Goal: Task Accomplishment & Management: Manage account settings

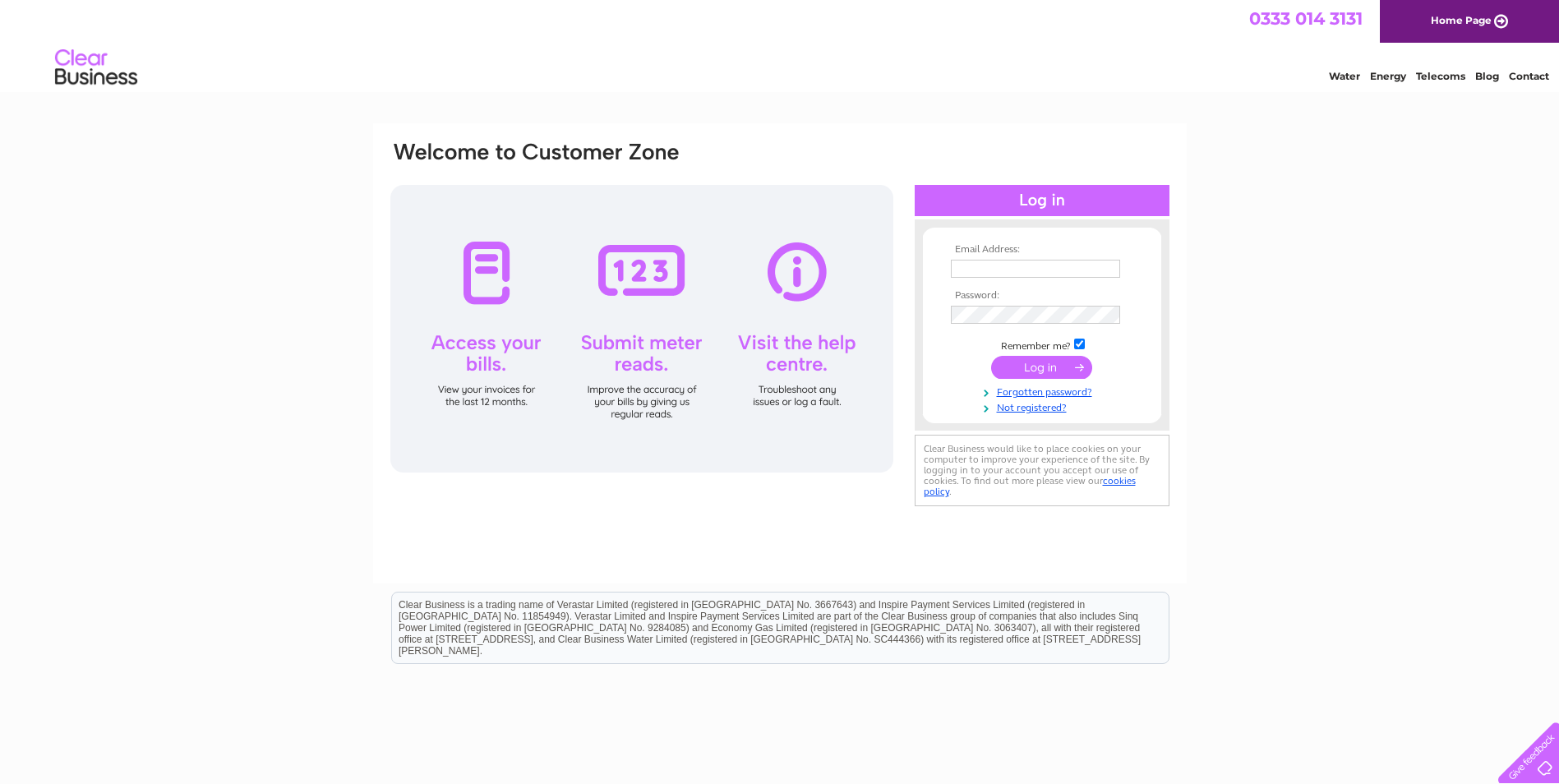
type input "wendy.barfoot@hmsecurityservices.co.uk"
click at [1028, 370] on input "submit" at bounding box center [1041, 366] width 101 height 23
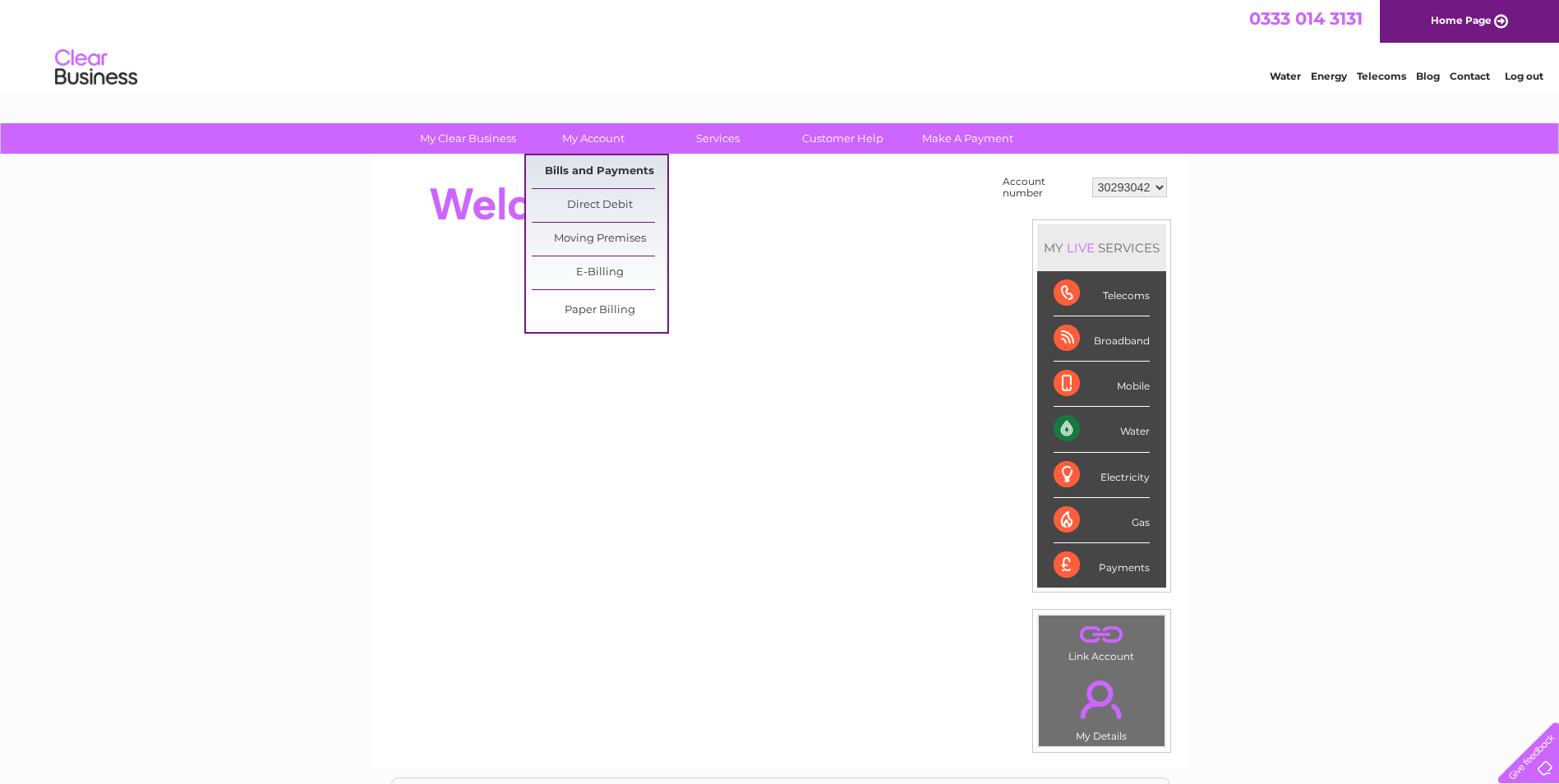
click at [604, 167] on link "Bills and Payments" at bounding box center [599, 172] width 135 height 33
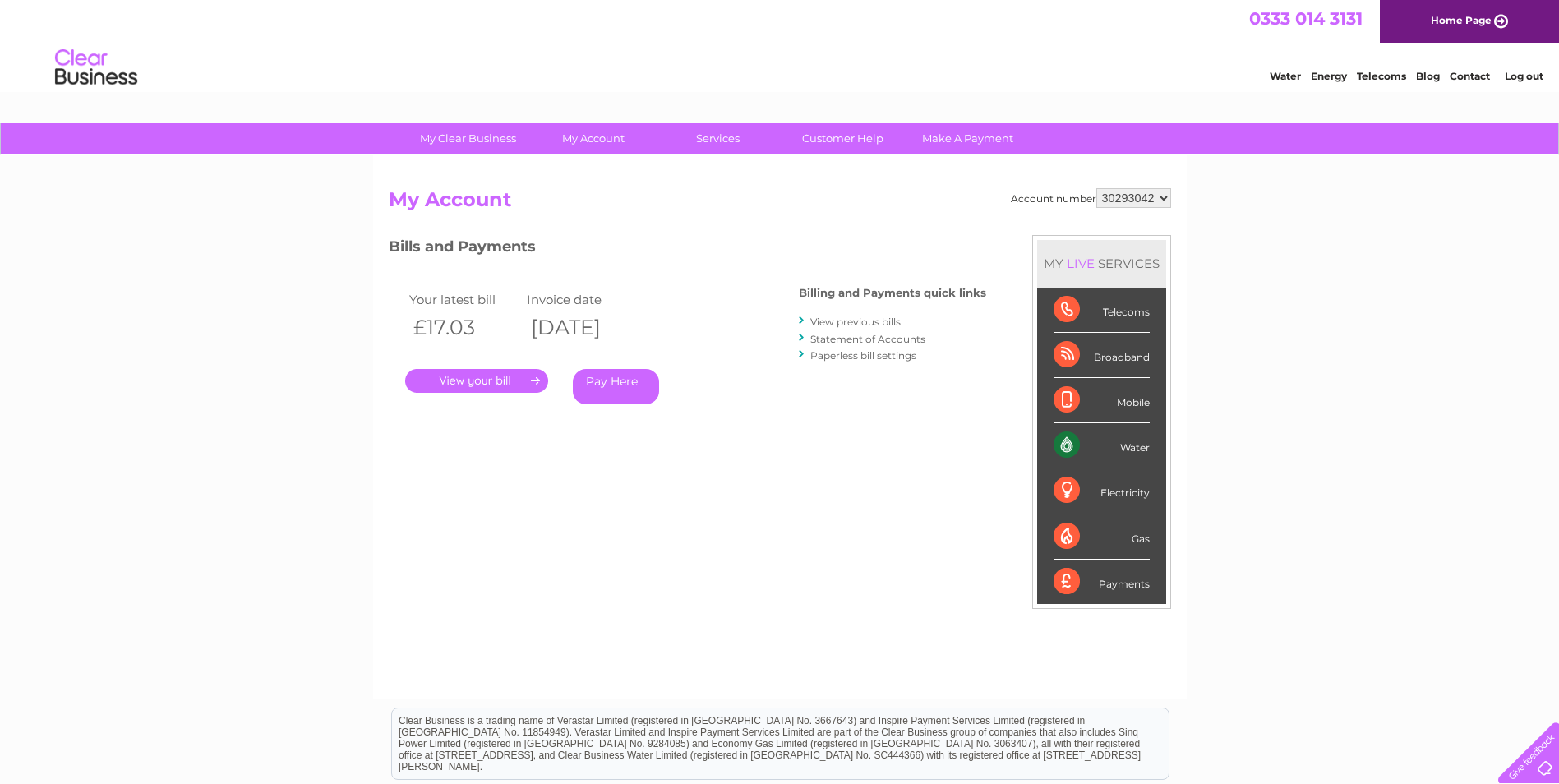
click at [469, 375] on link "." at bounding box center [476, 381] width 143 height 24
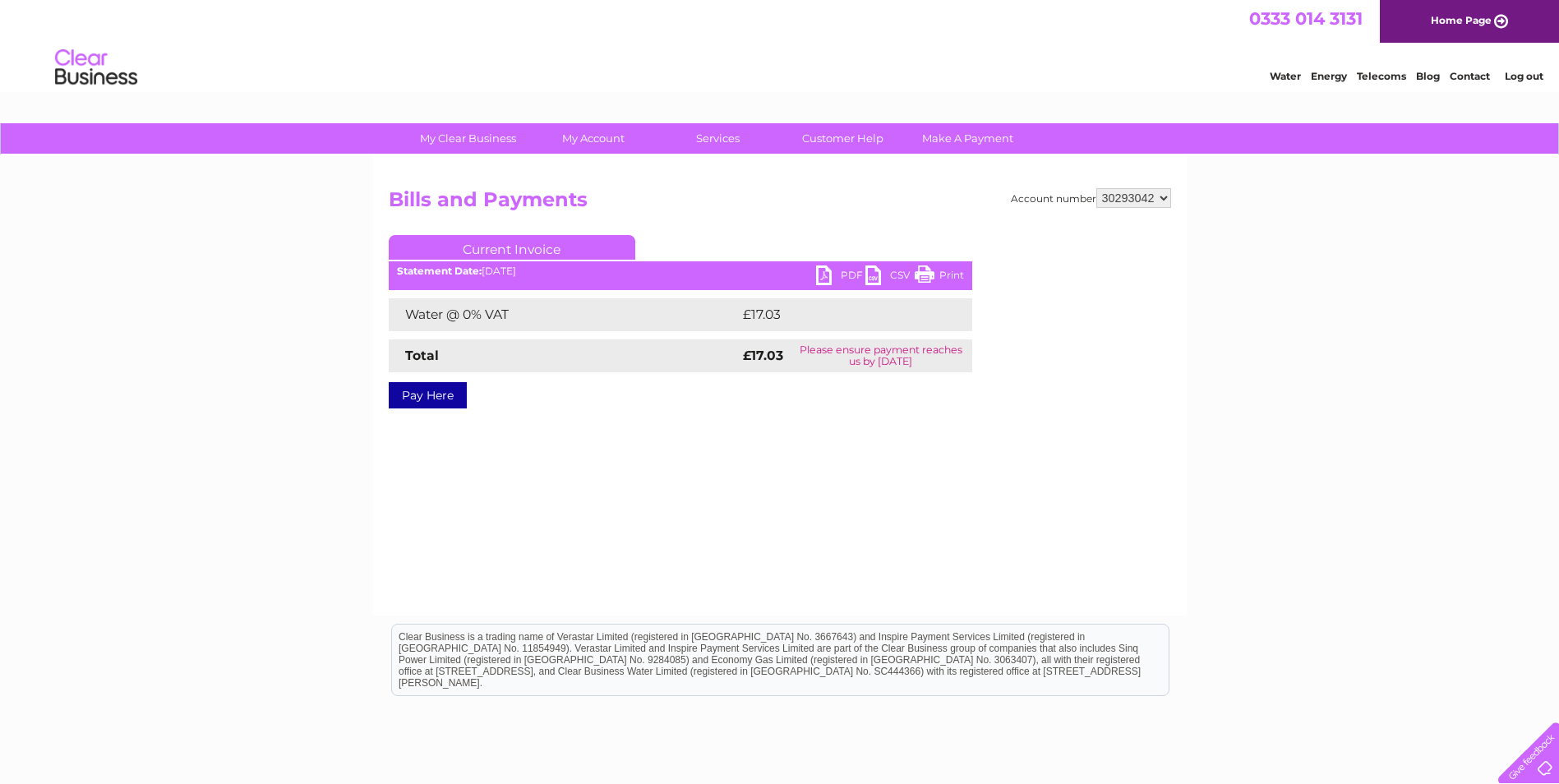
click at [944, 276] on link "Print" at bounding box center [939, 277] width 49 height 24
